Goal: Task Accomplishment & Management: Manage account settings

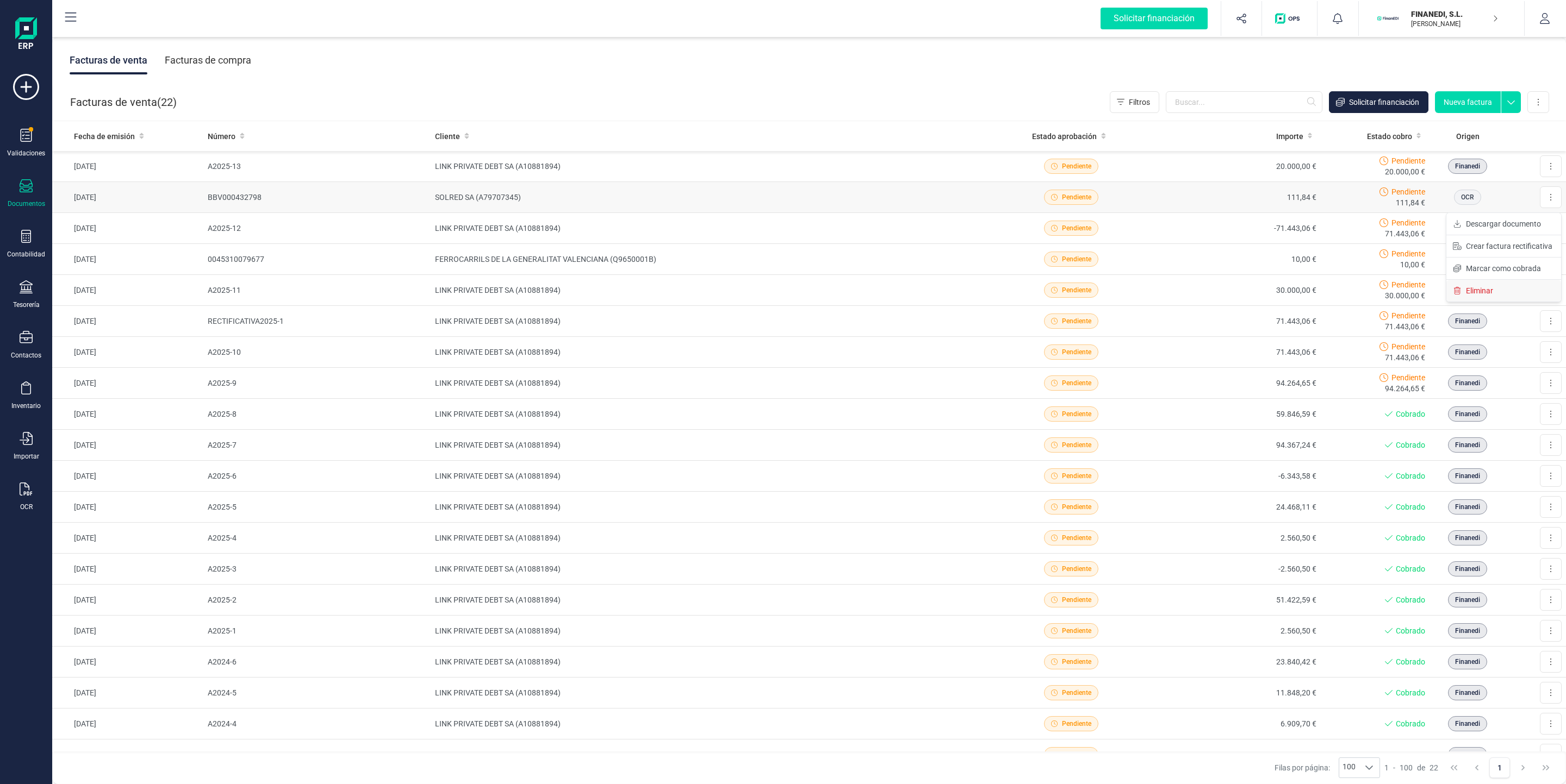
click at [1502, 289] on button "Eliminar" at bounding box center [1503, 290] width 114 height 21
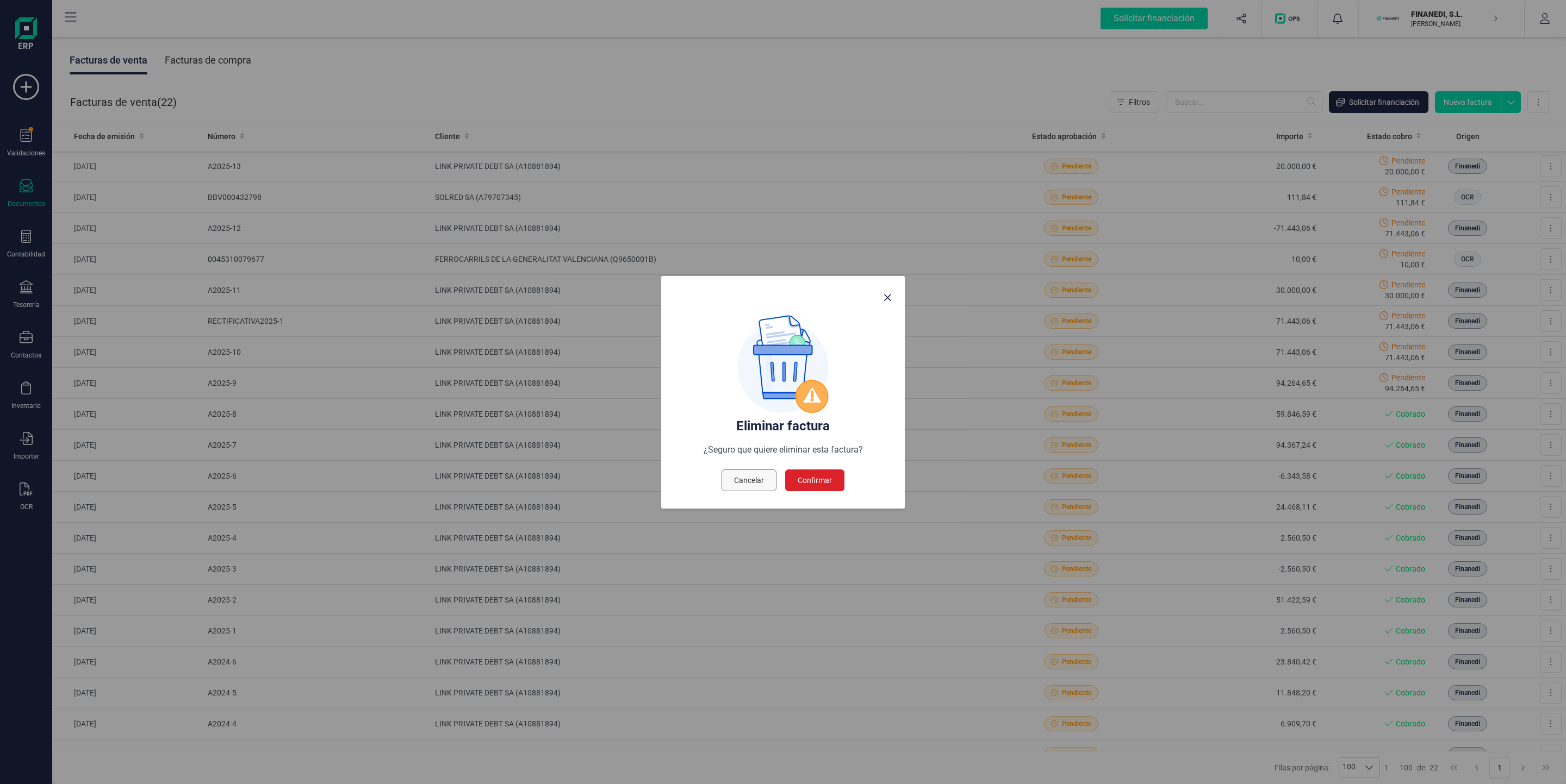
click at [754, 483] on span "Cancelar" at bounding box center [749, 480] width 29 height 11
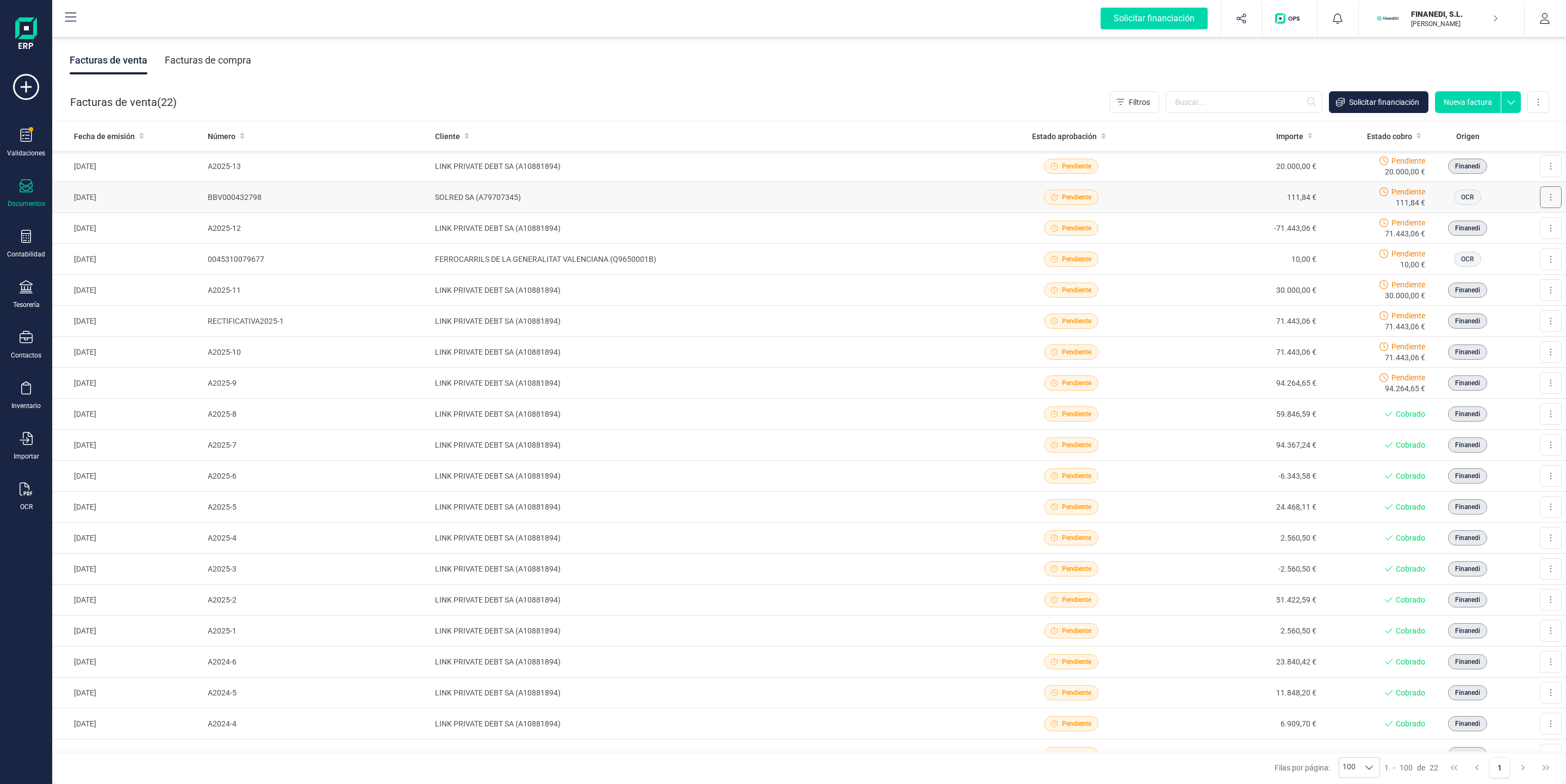
click at [1541, 198] on button at bounding box center [1550, 197] width 21 height 21
click at [1479, 295] on span "Eliminar" at bounding box center [1479, 290] width 27 height 11
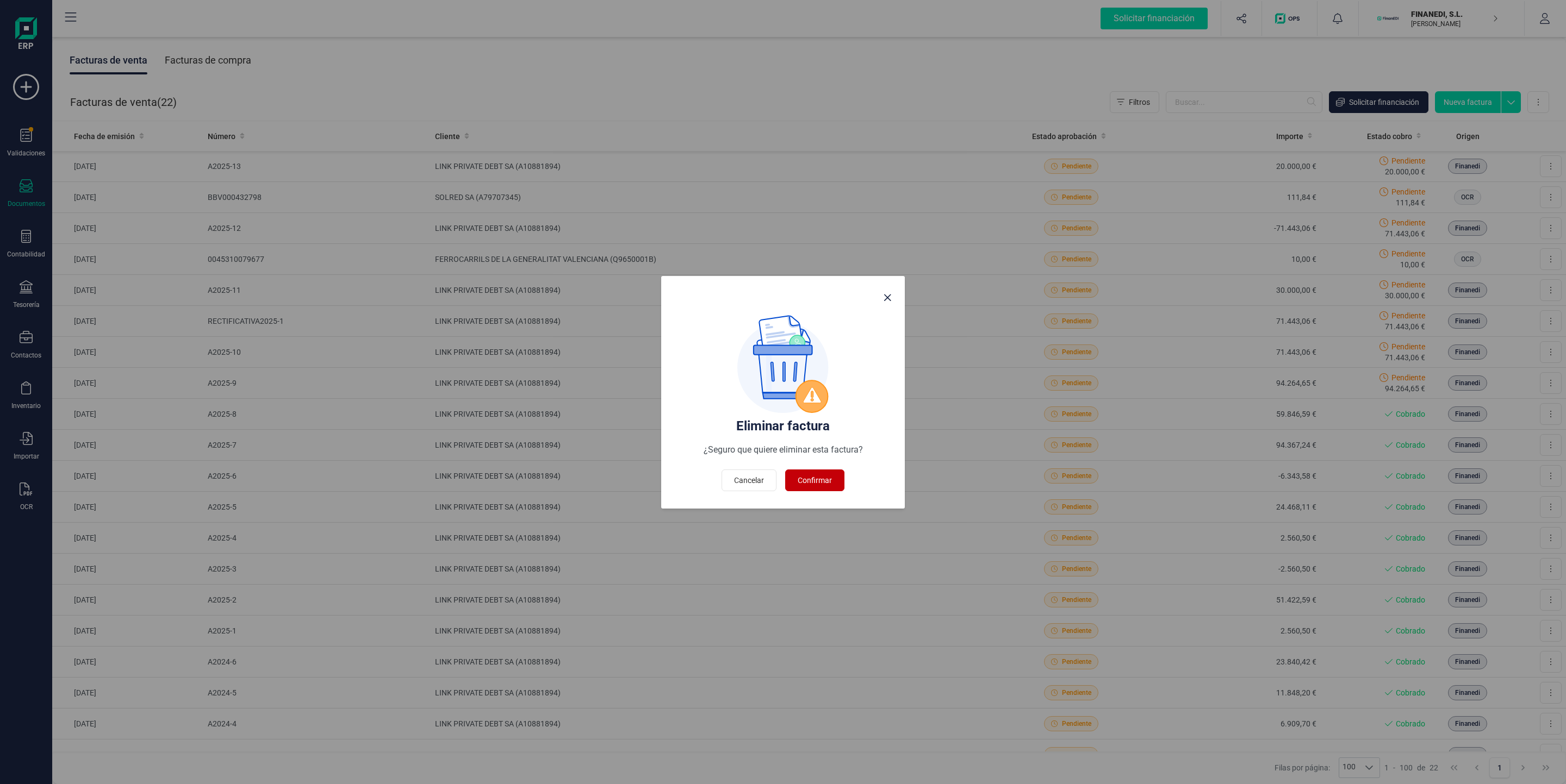
click at [808, 481] on span "Confirmar" at bounding box center [815, 480] width 34 height 11
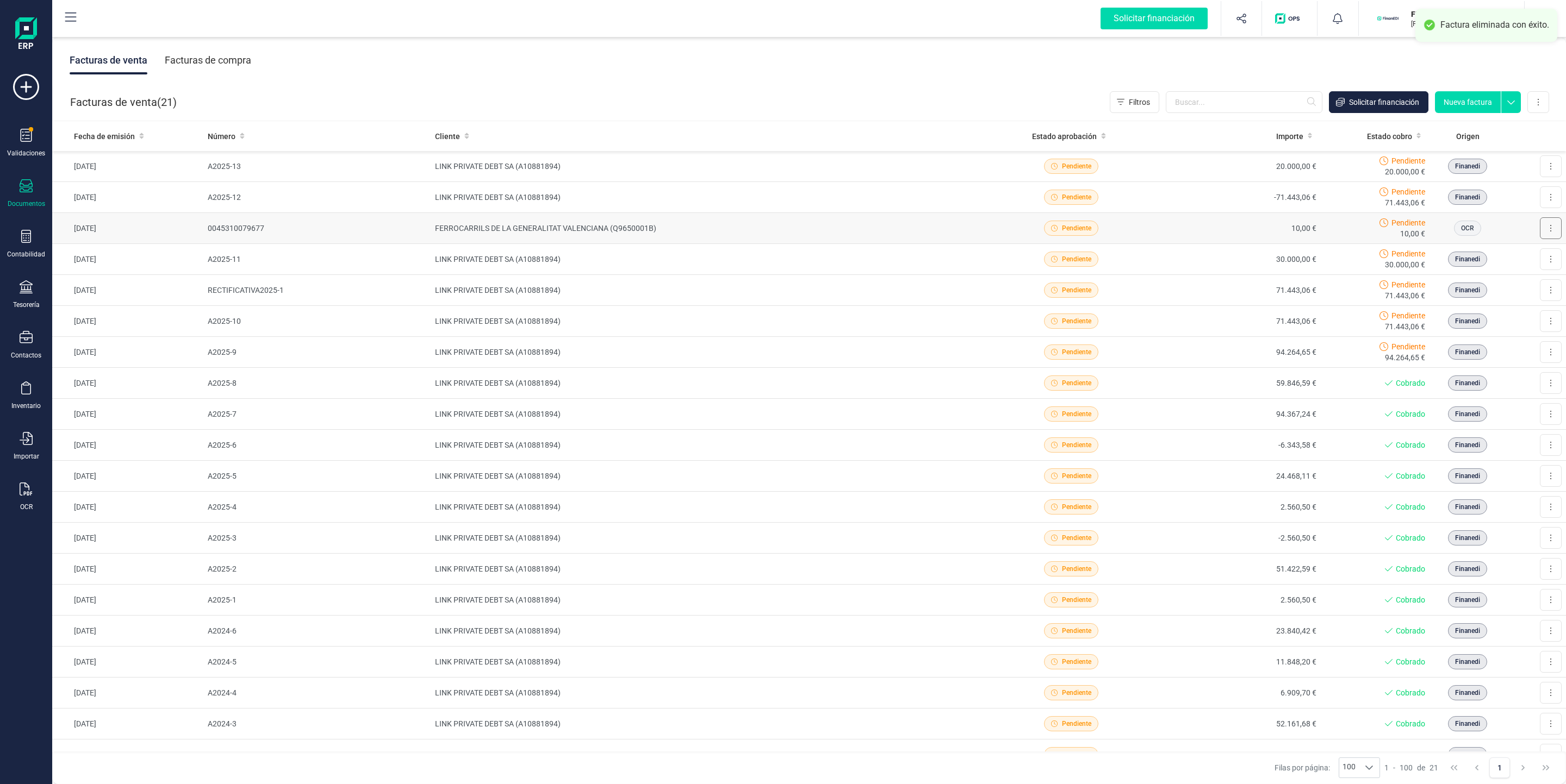
click at [1549, 225] on icon at bounding box center [1550, 229] width 2 height 9
click at [1466, 318] on span "Eliminar" at bounding box center [1479, 321] width 27 height 11
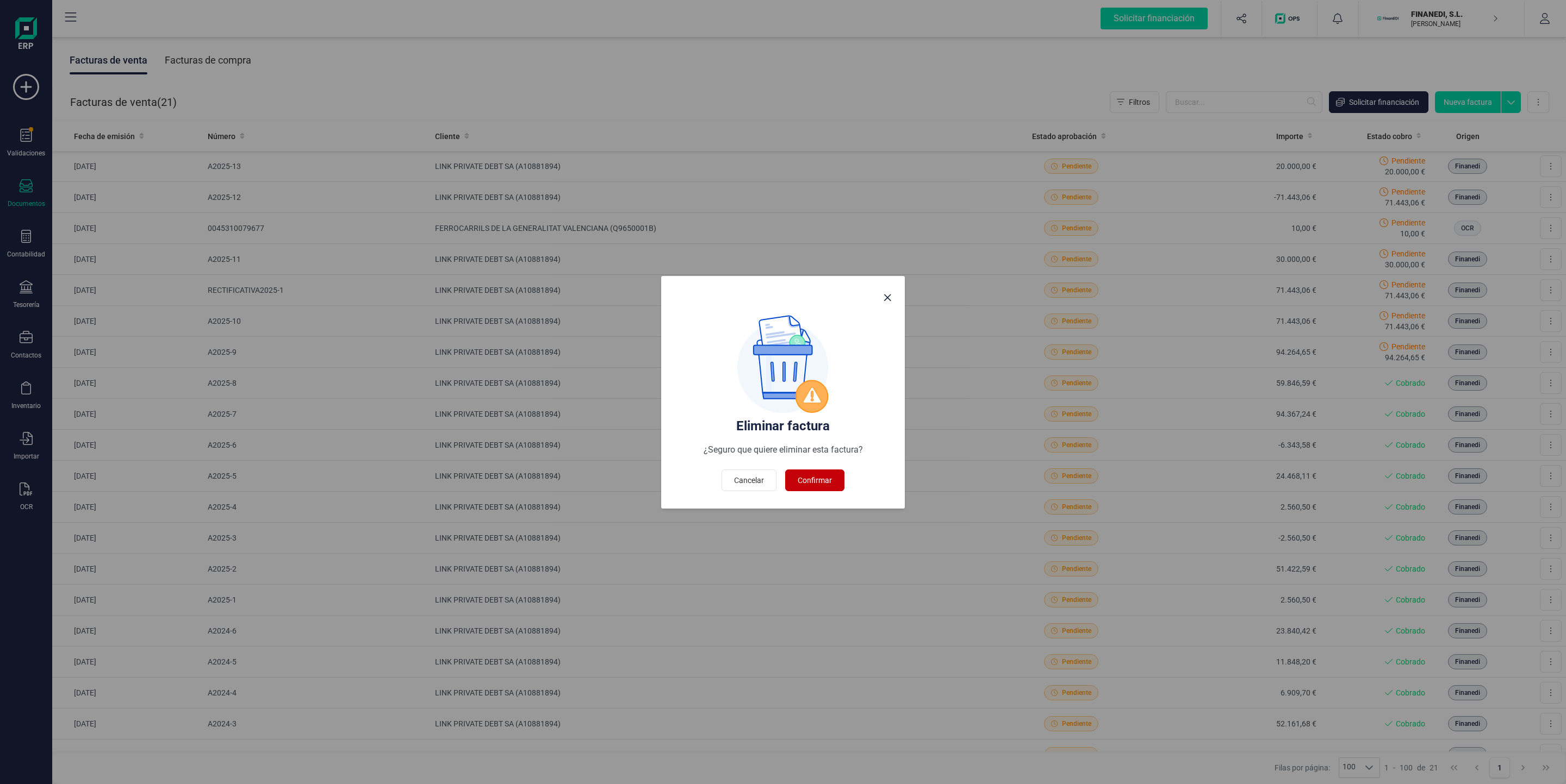
click at [806, 478] on span "Confirmar" at bounding box center [815, 480] width 34 height 11
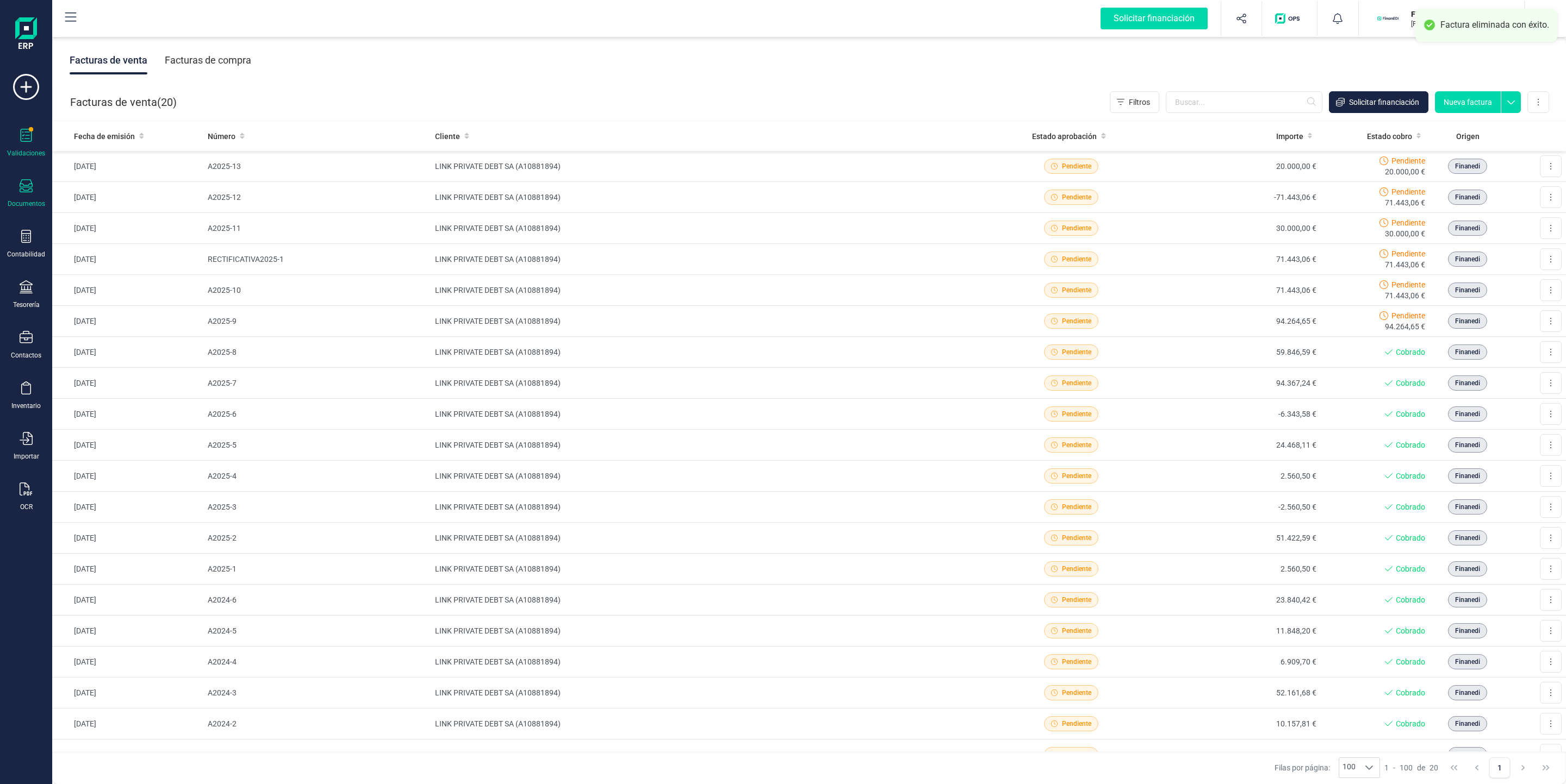
click at [21, 138] on icon at bounding box center [26, 135] width 13 height 13
